Goal: Task Accomplishment & Management: Complete application form

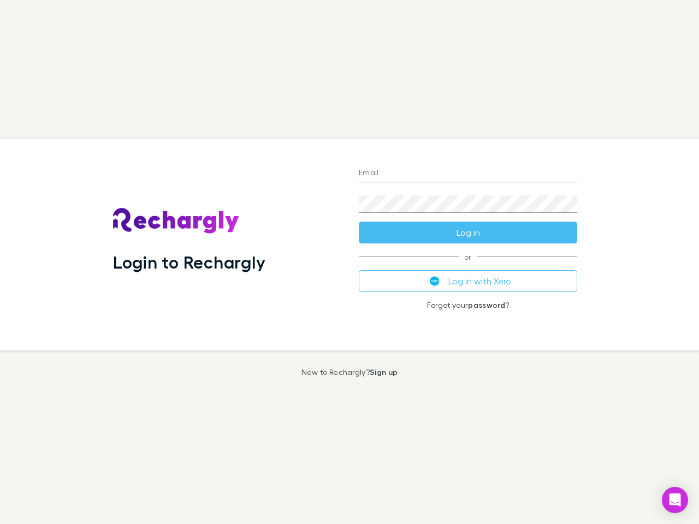
click at [349, 262] on div "Login to Rechargly" at bounding box center [227, 245] width 246 height 212
click at [468, 174] on input "Email" at bounding box center [468, 173] width 218 height 17
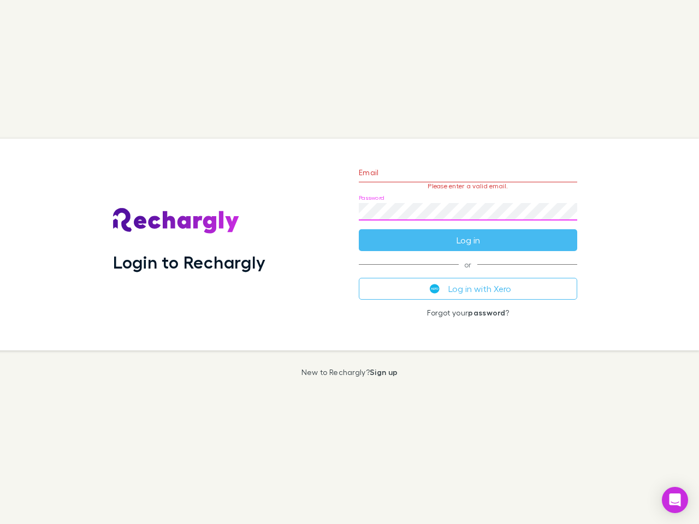
click at [468, 233] on form "Email Please enter a valid email. Password Log in" at bounding box center [468, 203] width 218 height 95
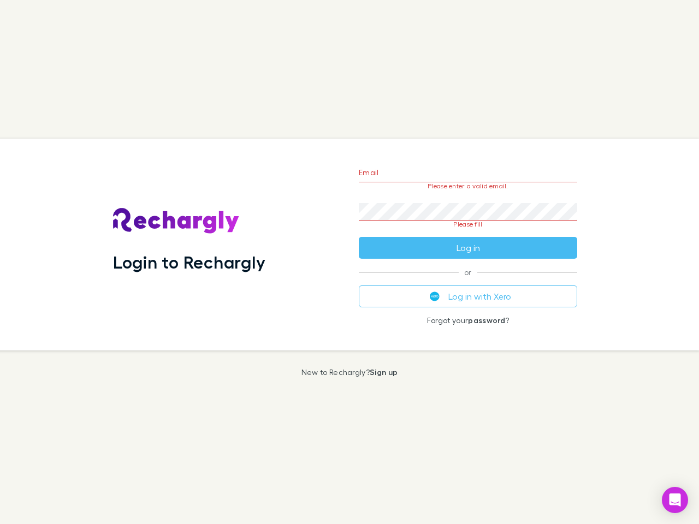
click at [468, 281] on div "Email Please enter a valid email. Password Please fill Log in or Log in with Xe…" at bounding box center [468, 245] width 236 height 212
click at [675, 500] on icon "Open Intercom Messenger" at bounding box center [674, 500] width 11 height 13
